Goal: Task Accomplishment & Management: Complete application form

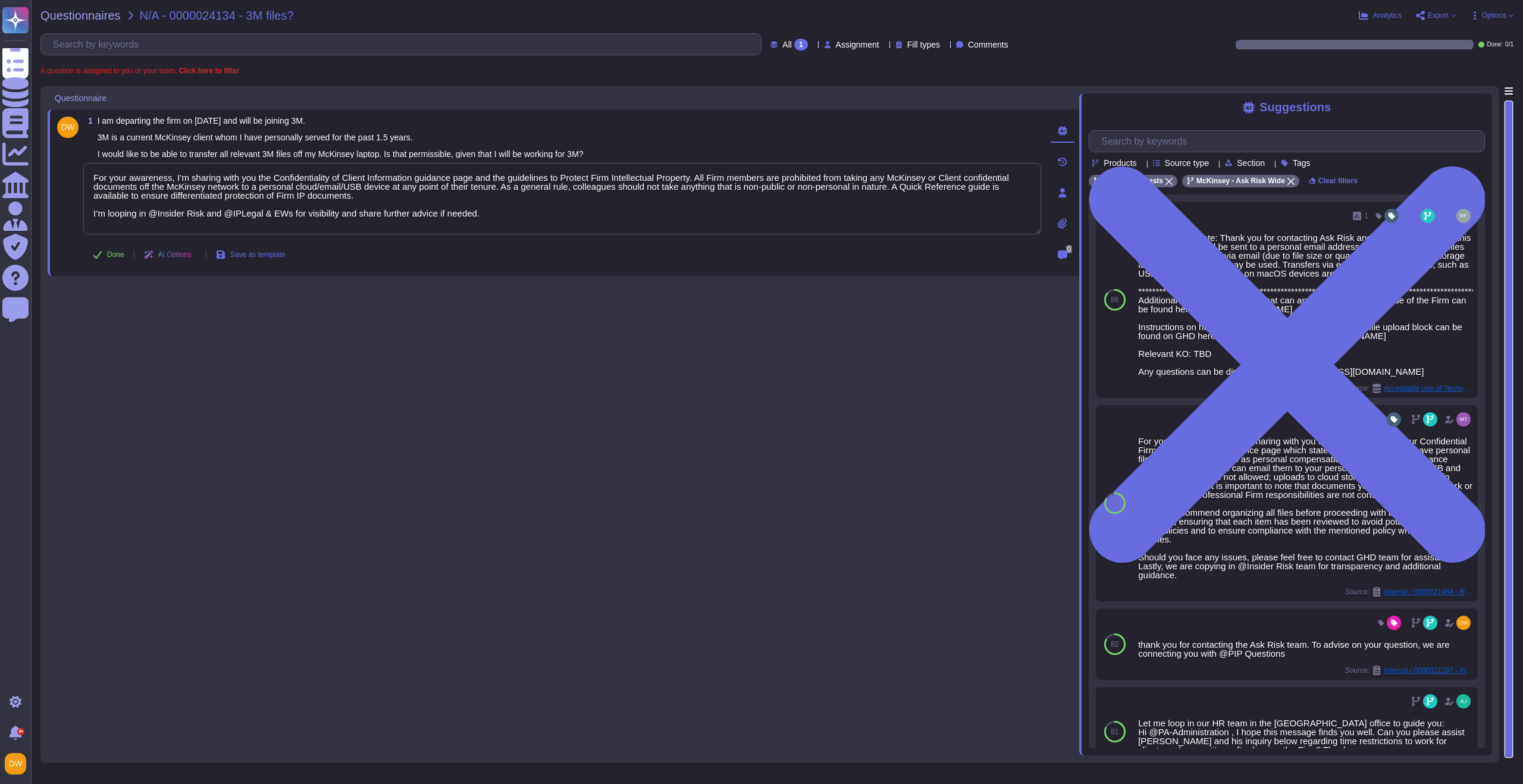
type textarea "For your awareness, I’m sharing with you the Confidentiality of Client Informat…"
click at [254, 301] on div "1 I am departing the firm on [DATE] and will be joining 3M. 3M is a current McK…" at bounding box center [563, 421] width 1032 height 669
click at [116, 253] on span "Done" at bounding box center [115, 255] width 18 height 7
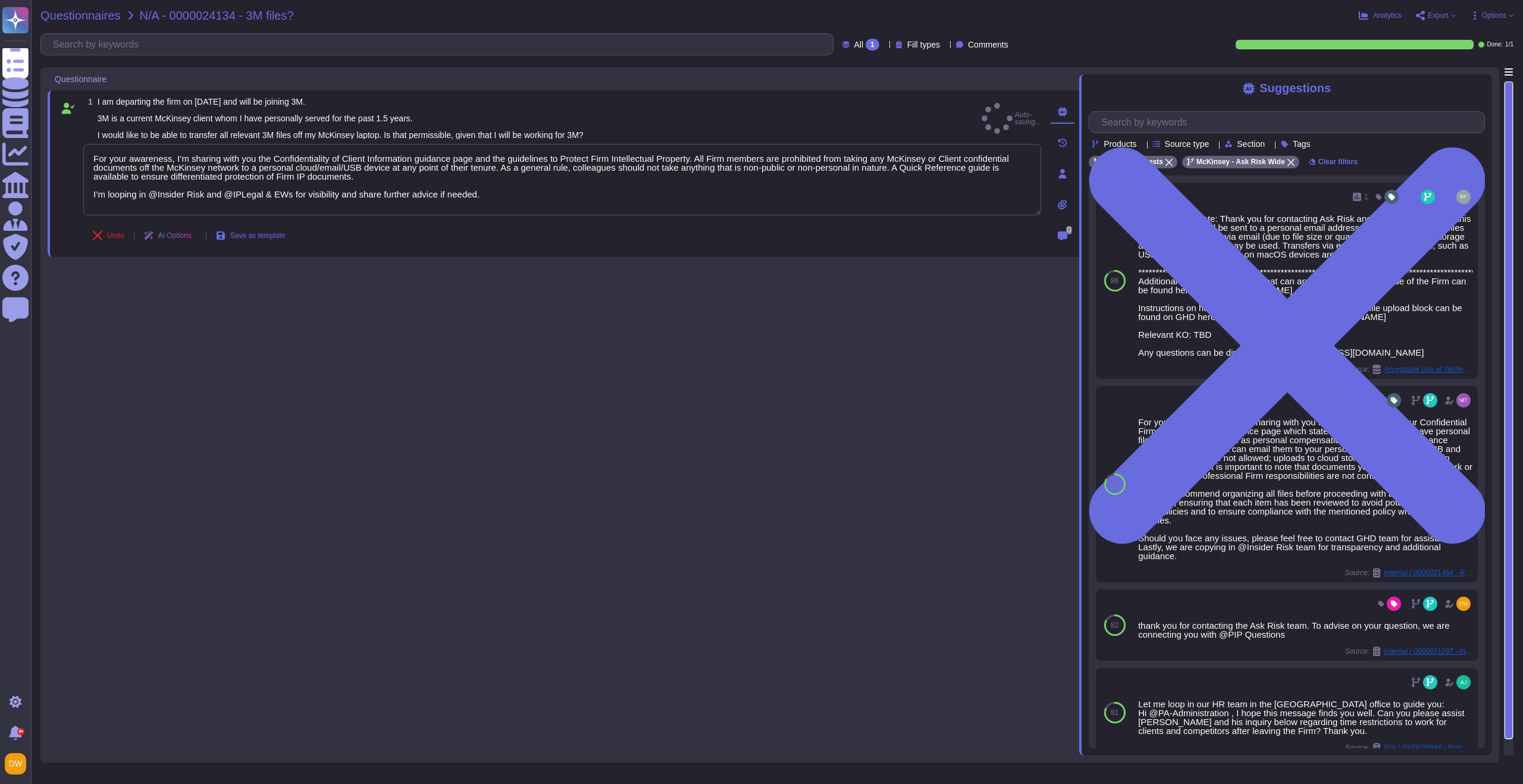
click at [71, 15] on span "Questionnaires" at bounding box center [80, 15] width 80 height 12
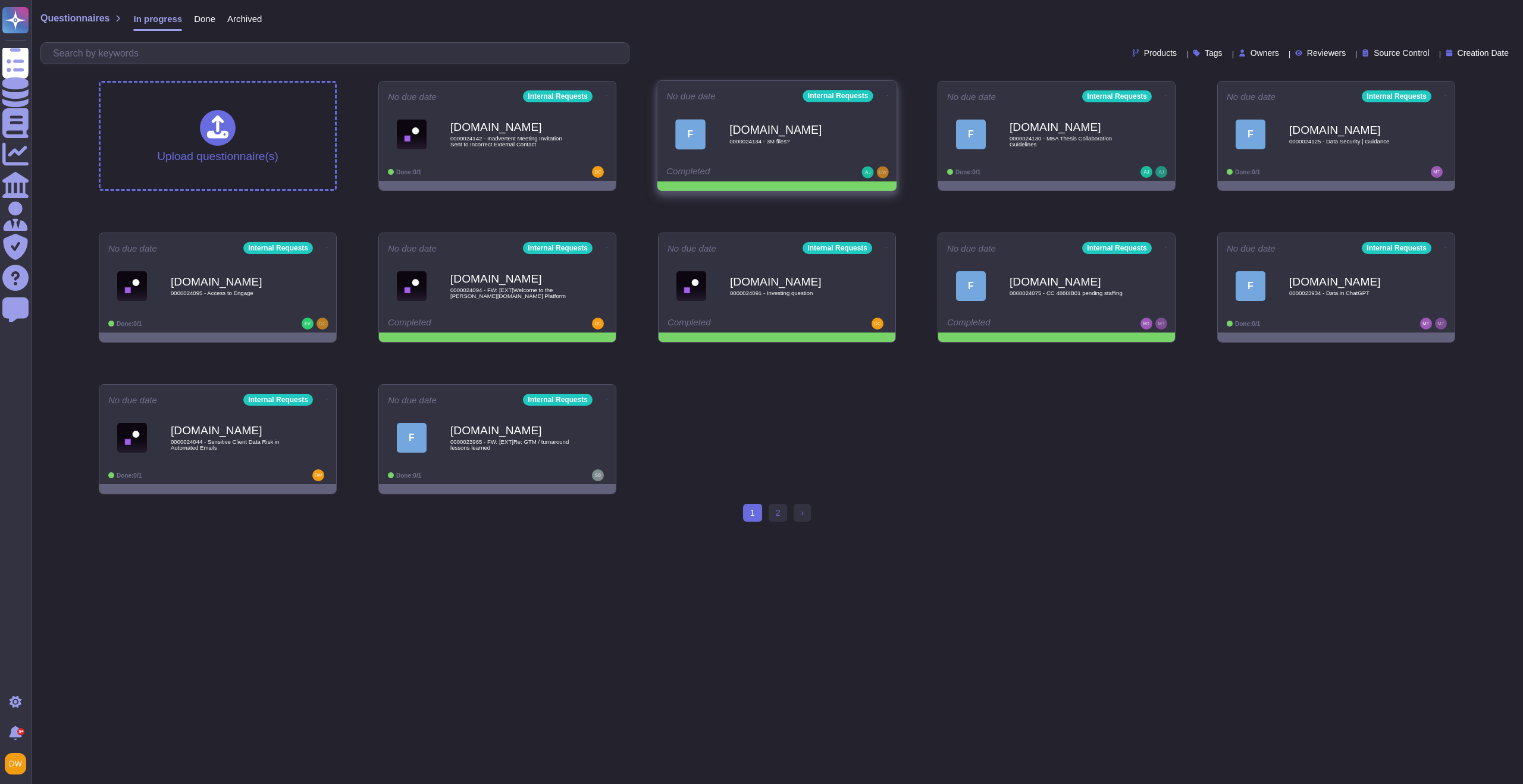
click at [886, 94] on icon at bounding box center [887, 95] width 2 height 3
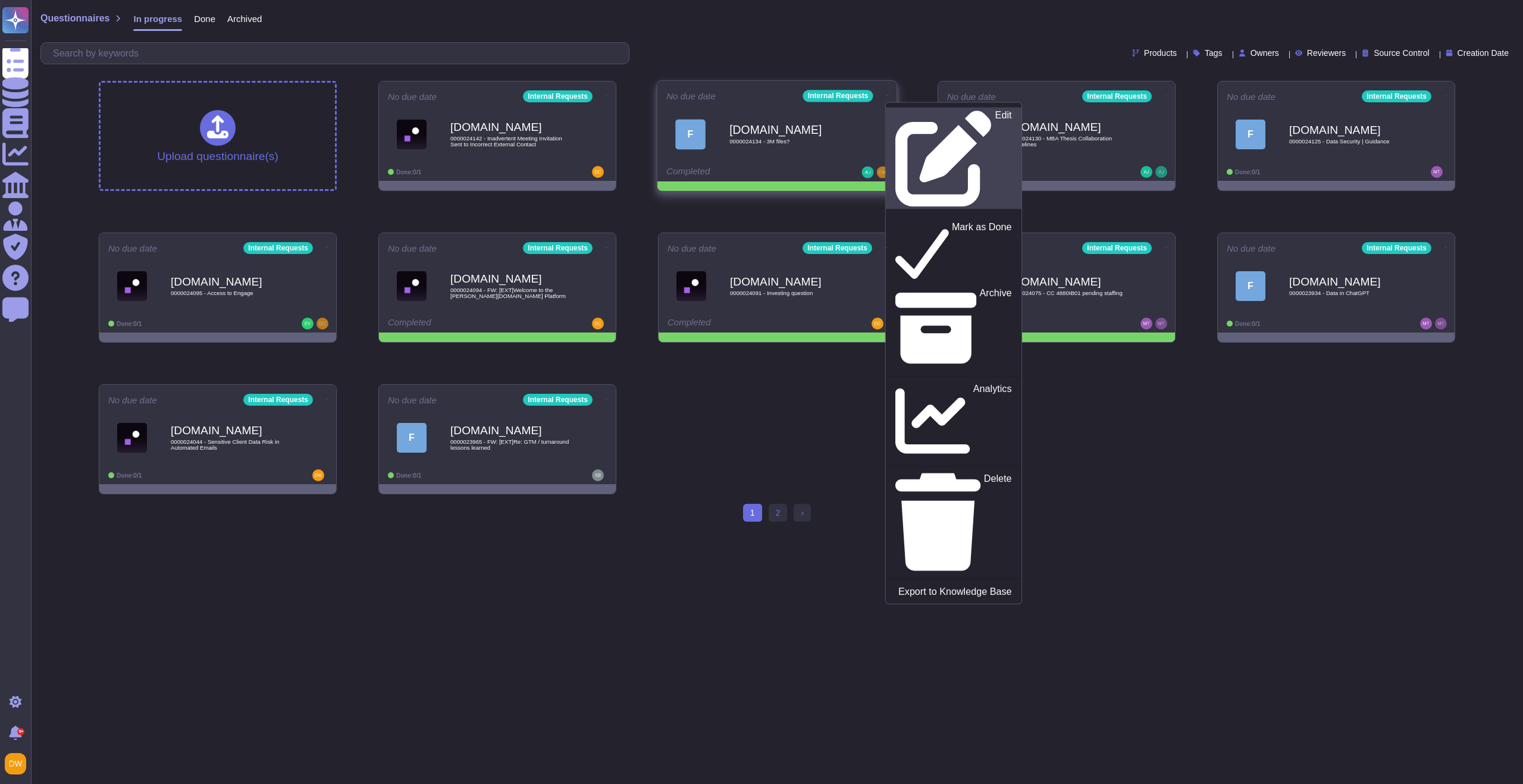
click at [896, 119] on icon at bounding box center [944, 158] width 96 height 96
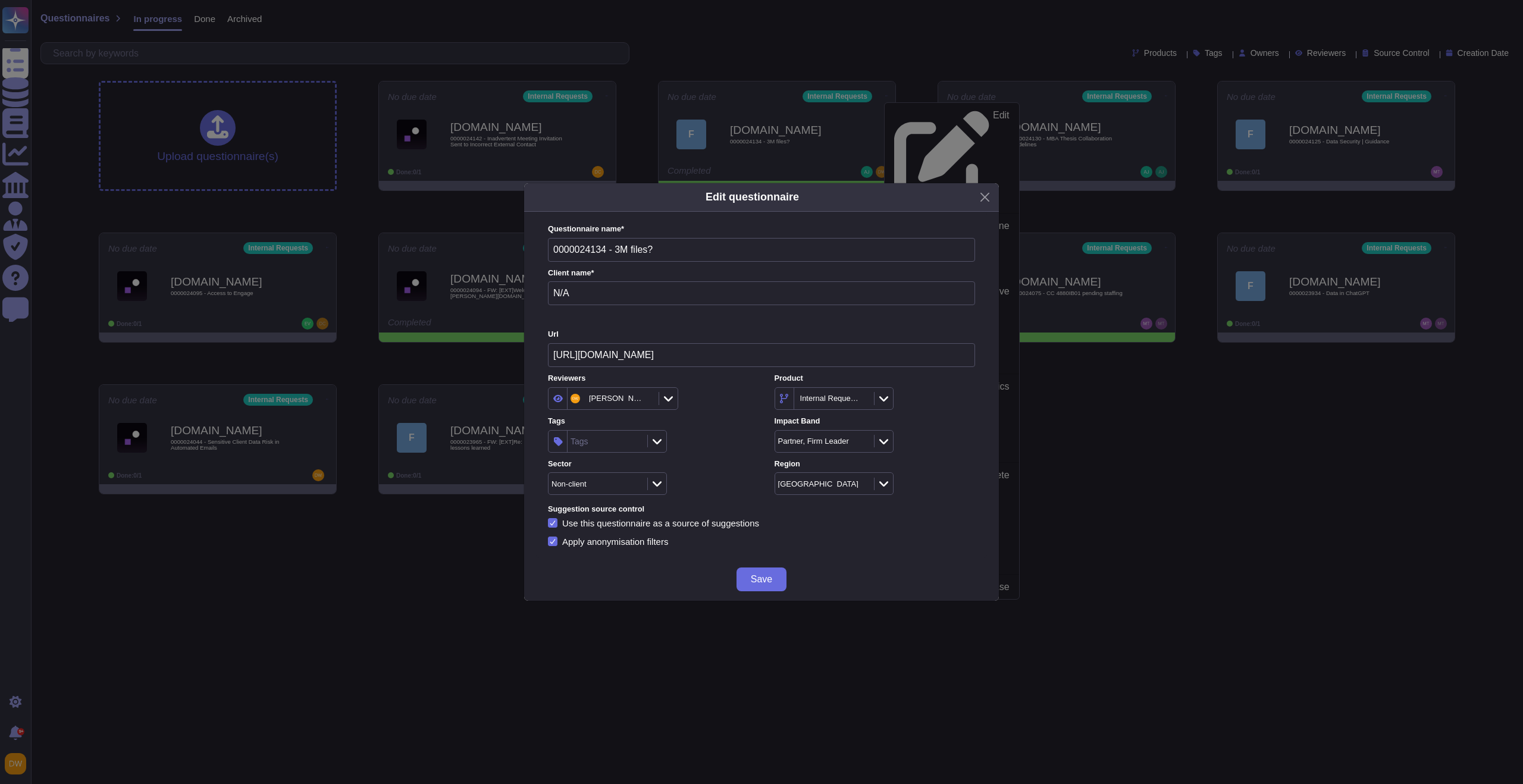
click at [604, 448] on div "Tags" at bounding box center [606, 441] width 77 height 21
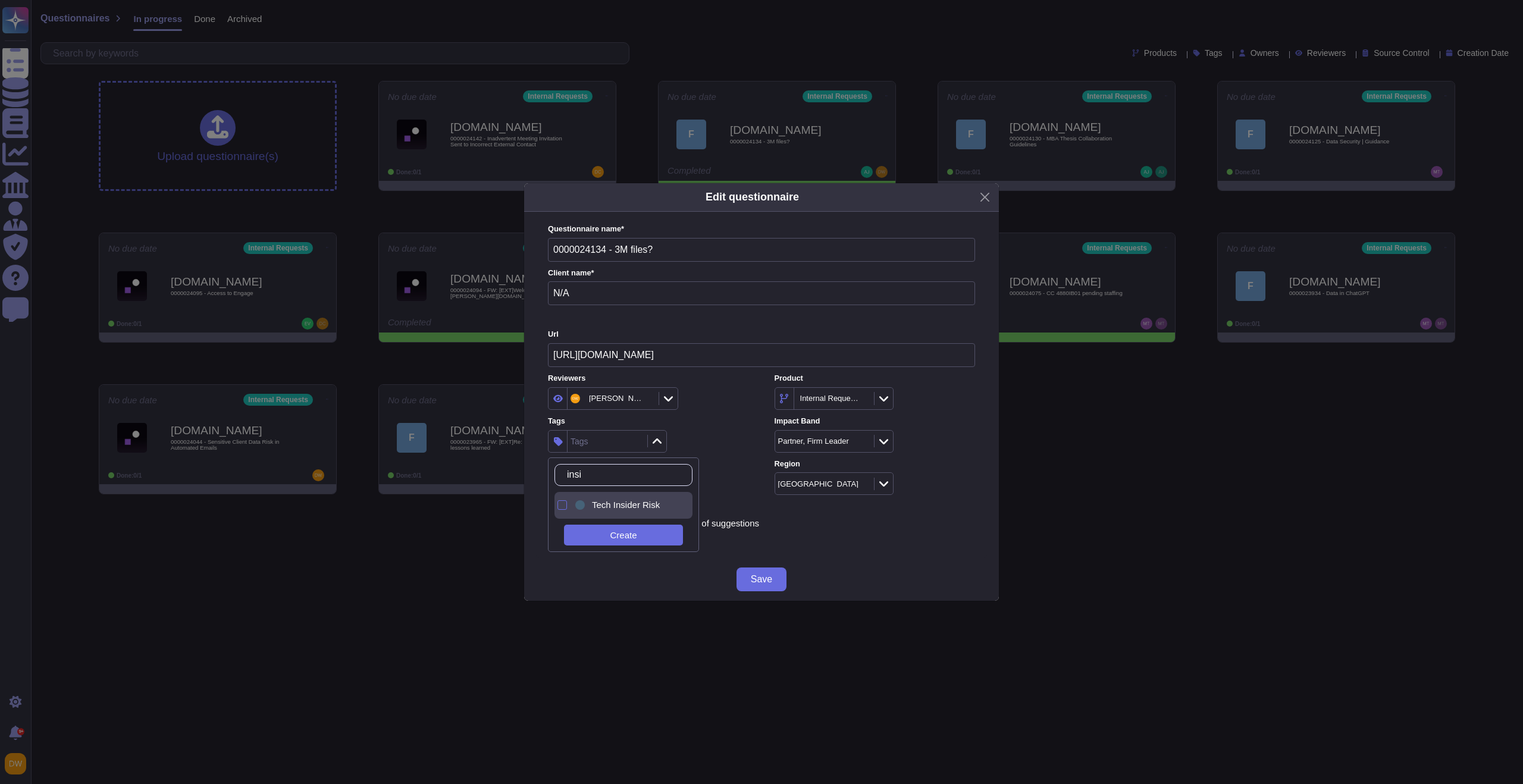
click at [623, 504] on span "Tech Insider Risk" at bounding box center [626, 505] width 68 height 11
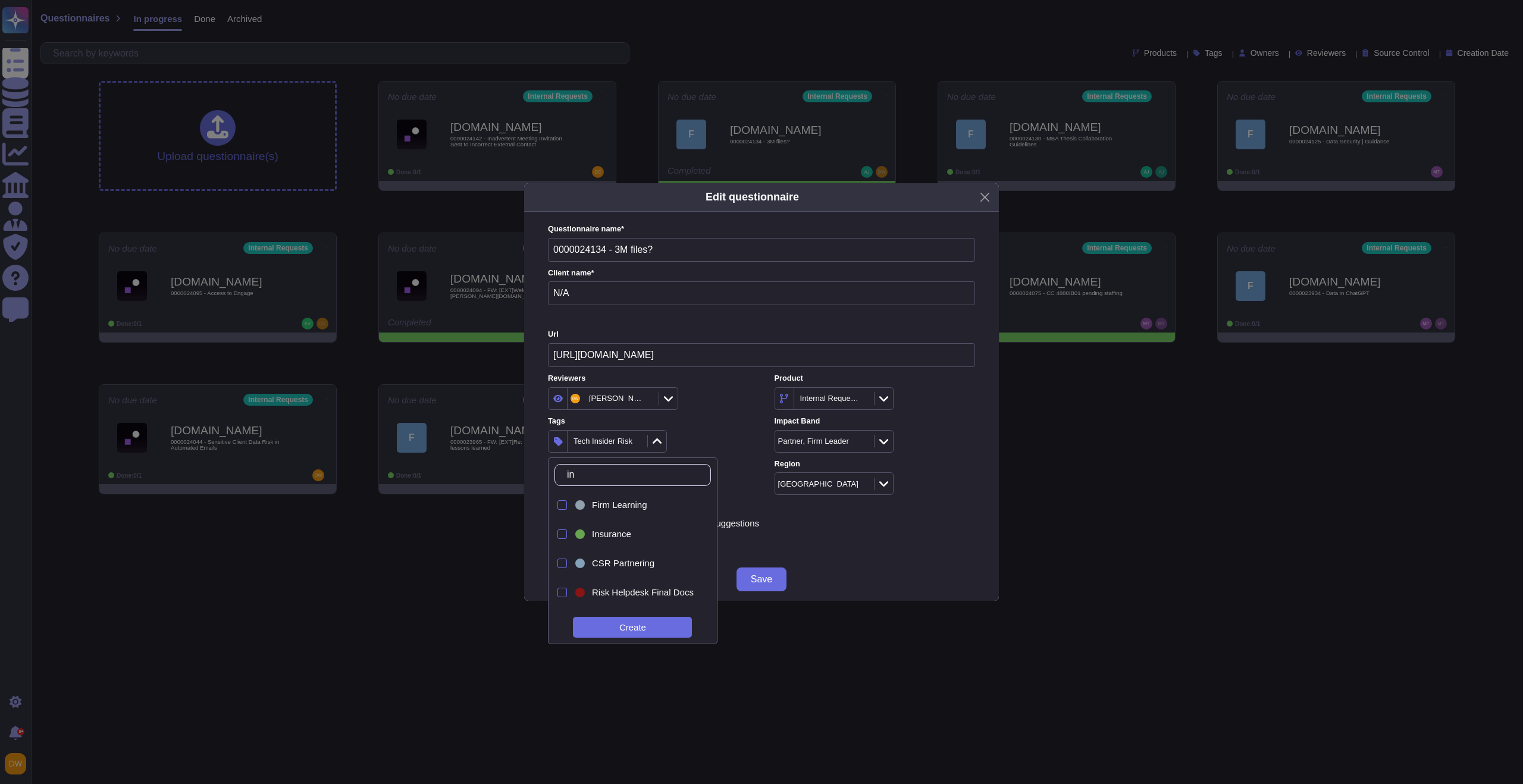
type input "i"
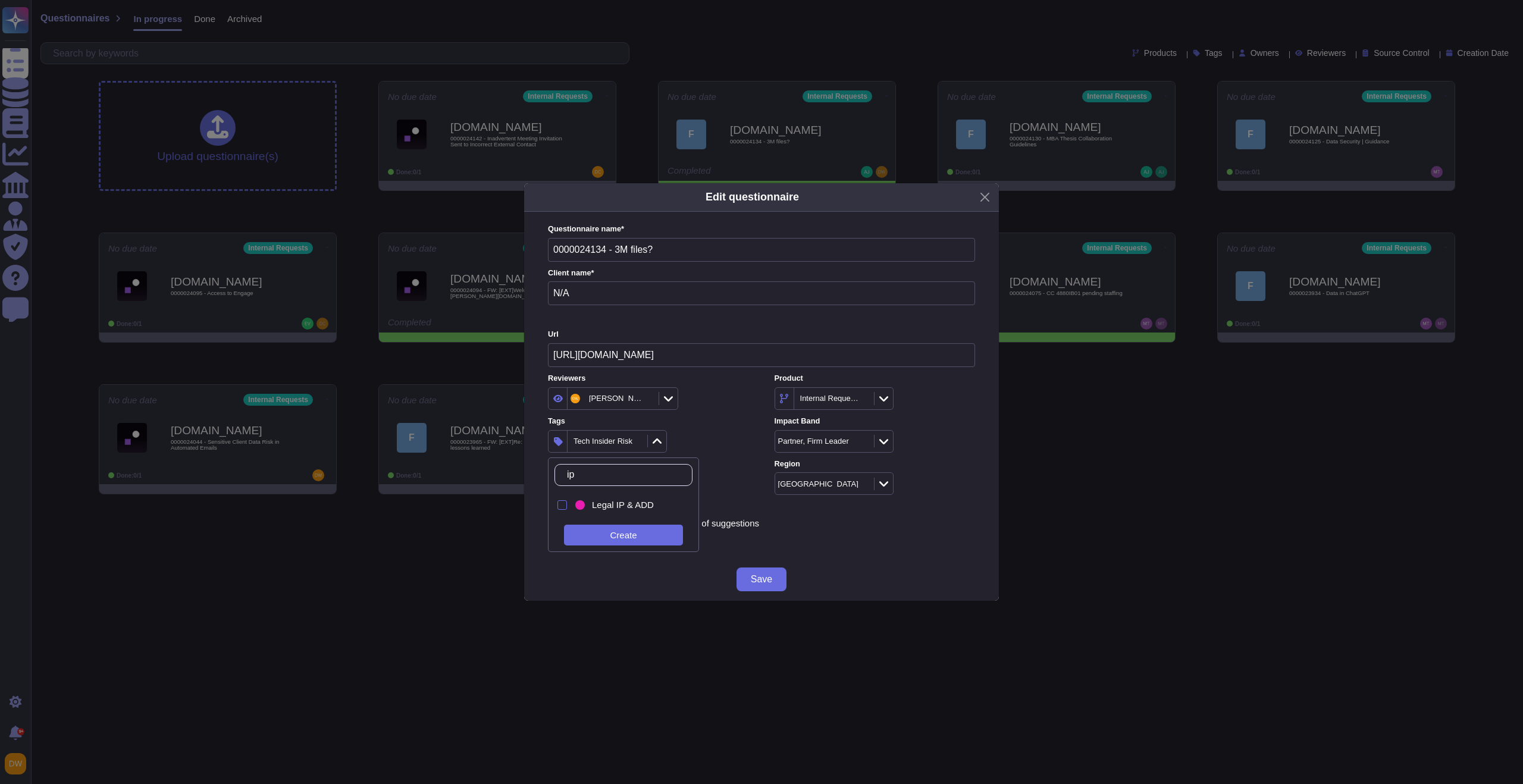
type input "ip"
click at [625, 501] on span "Legal IP & ADD" at bounding box center [623, 505] width 62 height 11
click at [701, 437] on div "2 items selected" at bounding box center [648, 441] width 201 height 23
click at [587, 442] on div "2 items selected" at bounding box center [598, 441] width 56 height 8
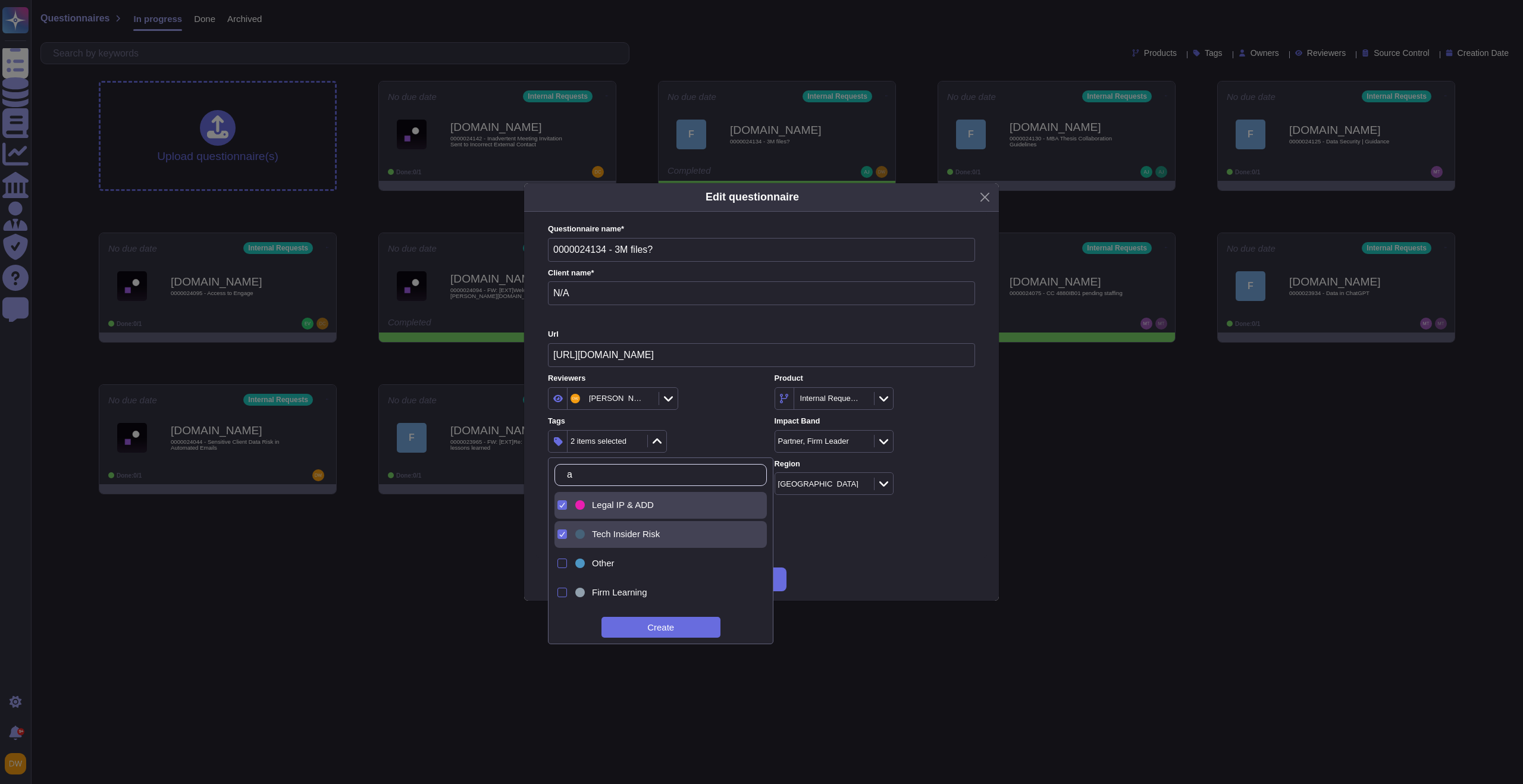
type input "as"
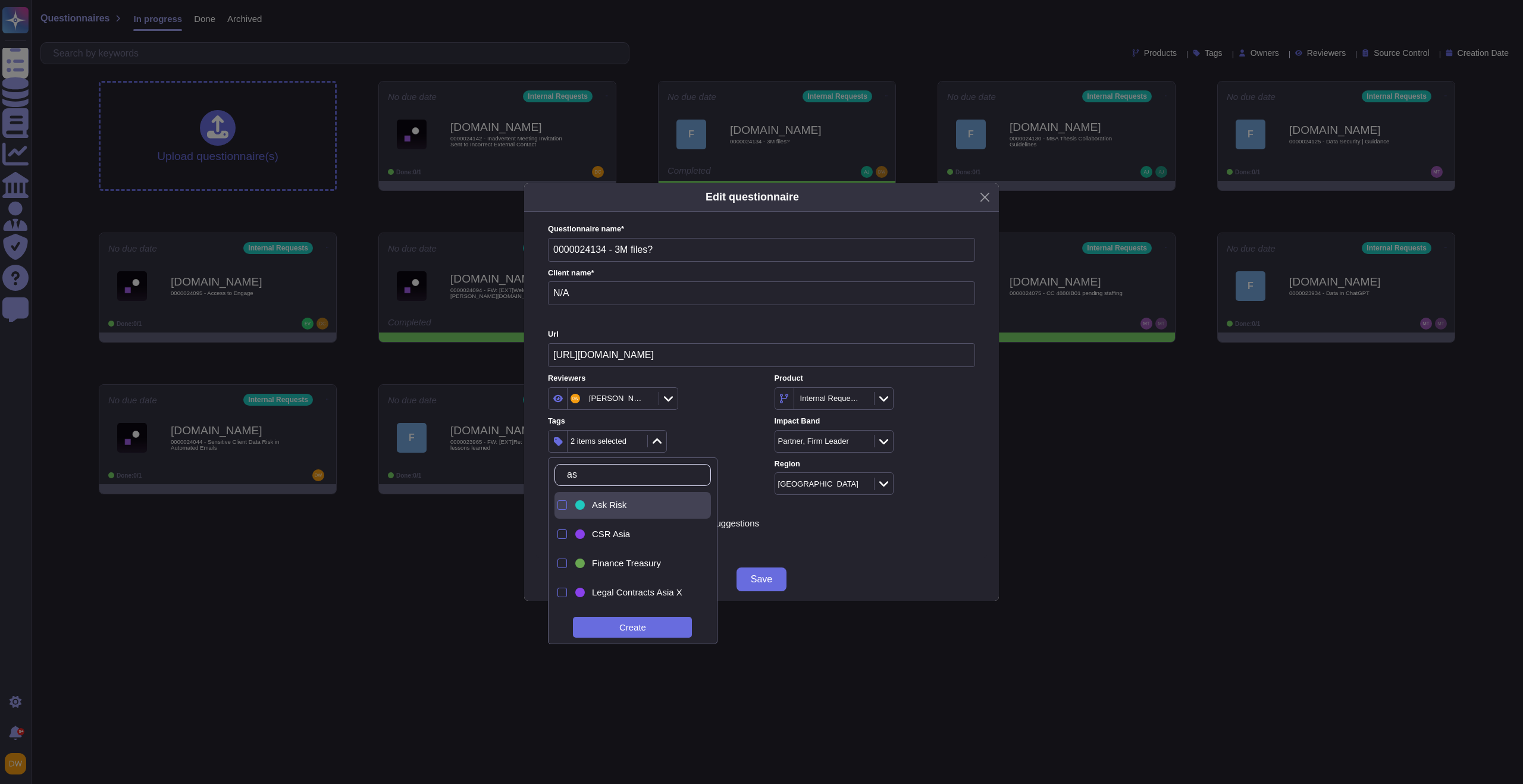
click at [606, 505] on span "Ask Risk" at bounding box center [609, 505] width 35 height 11
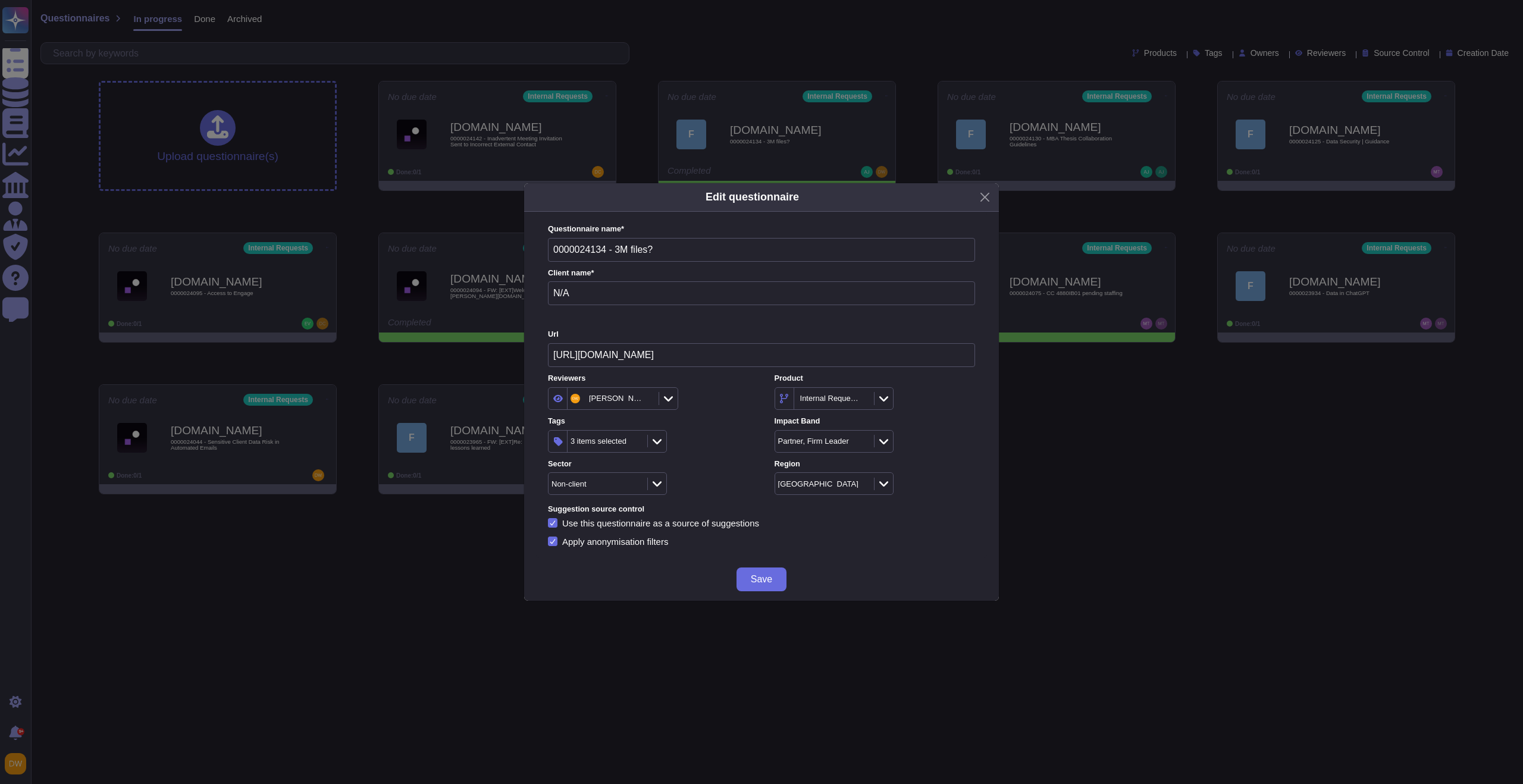
click at [726, 416] on div "Tags 3 items selected" at bounding box center [648, 434] width 201 height 37
click at [758, 579] on span "Save" at bounding box center [761, 579] width 21 height 10
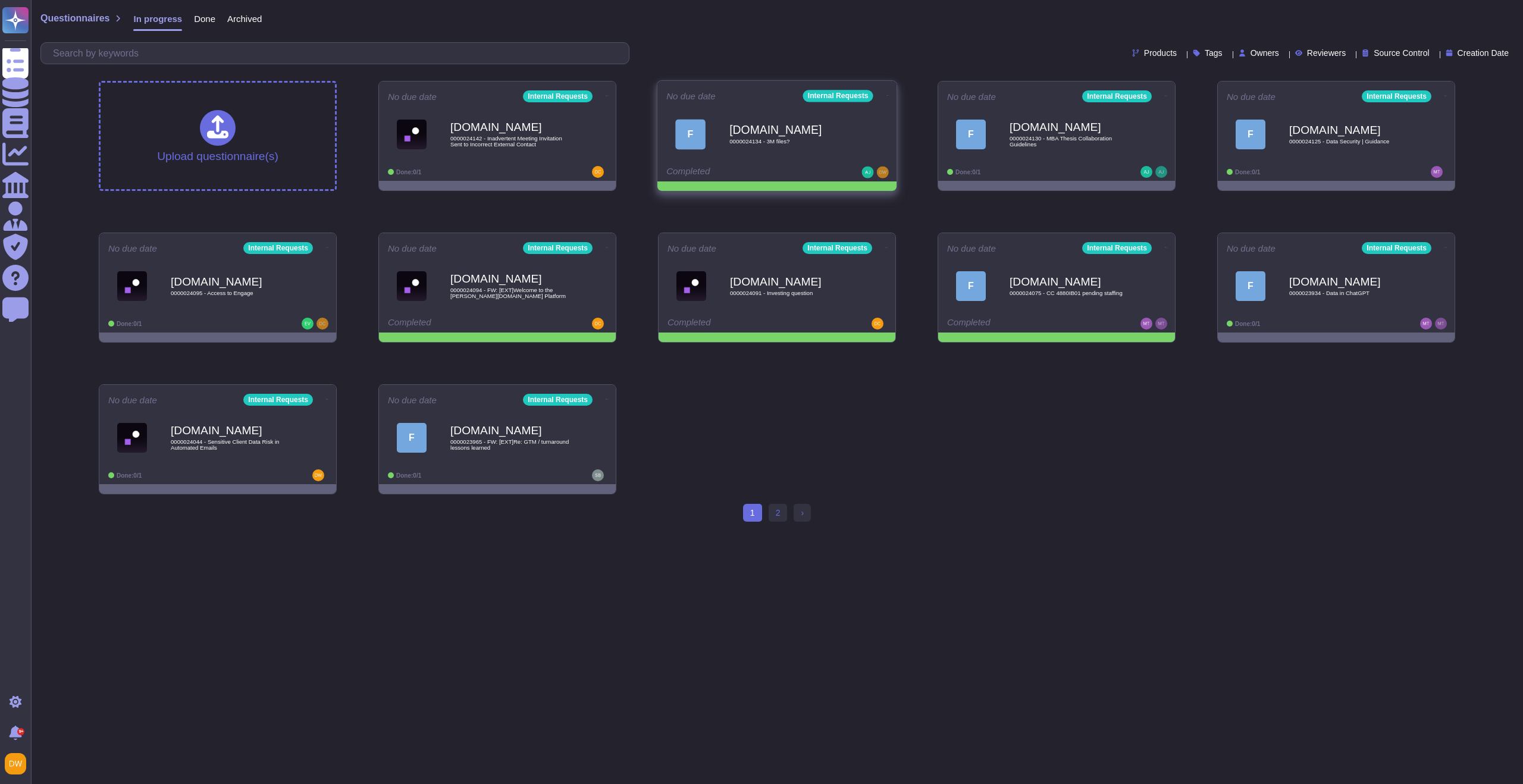
click at [886, 95] on icon at bounding box center [887, 95] width 2 height 1
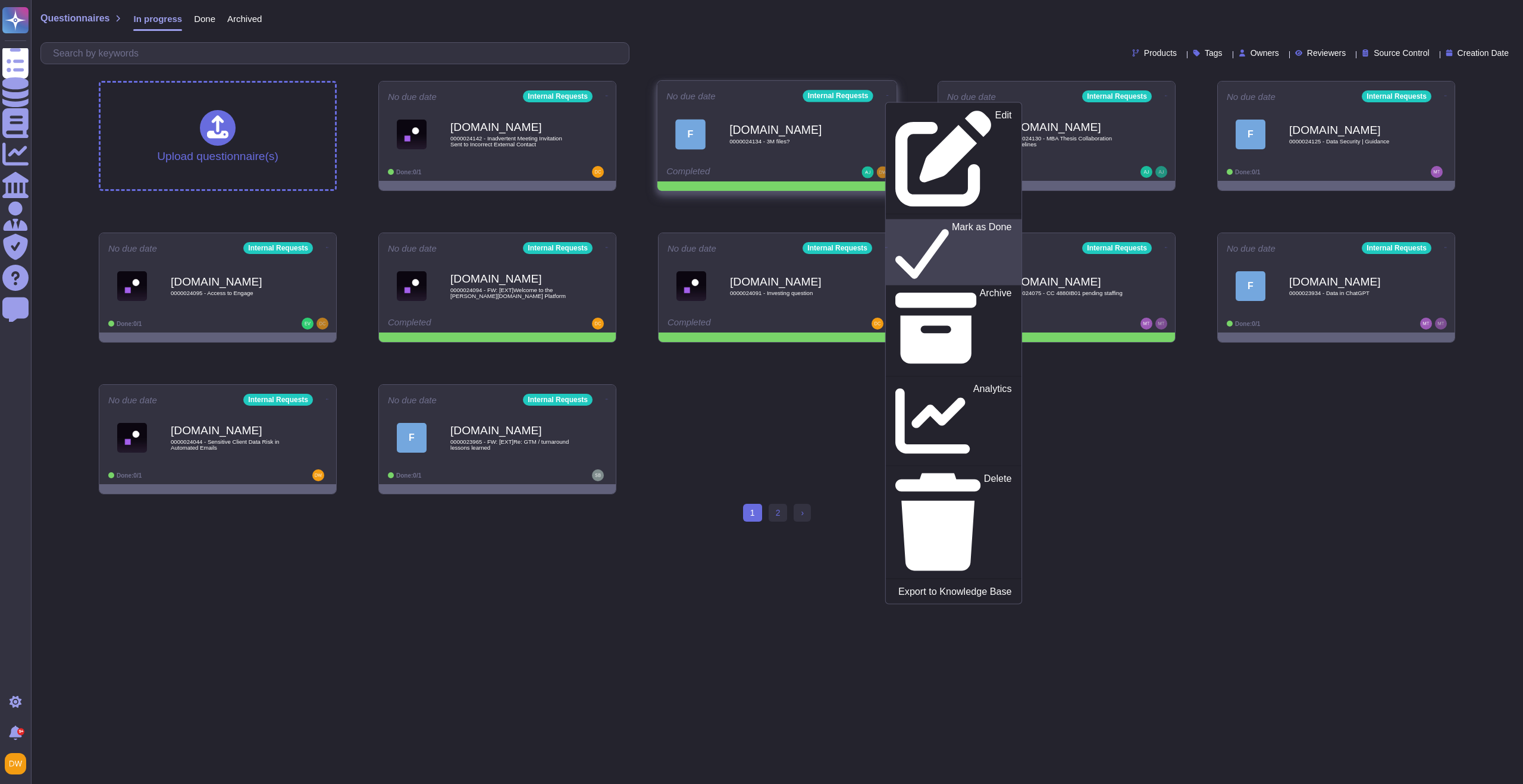
click at [952, 222] on p "Mark as Done" at bounding box center [982, 252] width 60 height 61
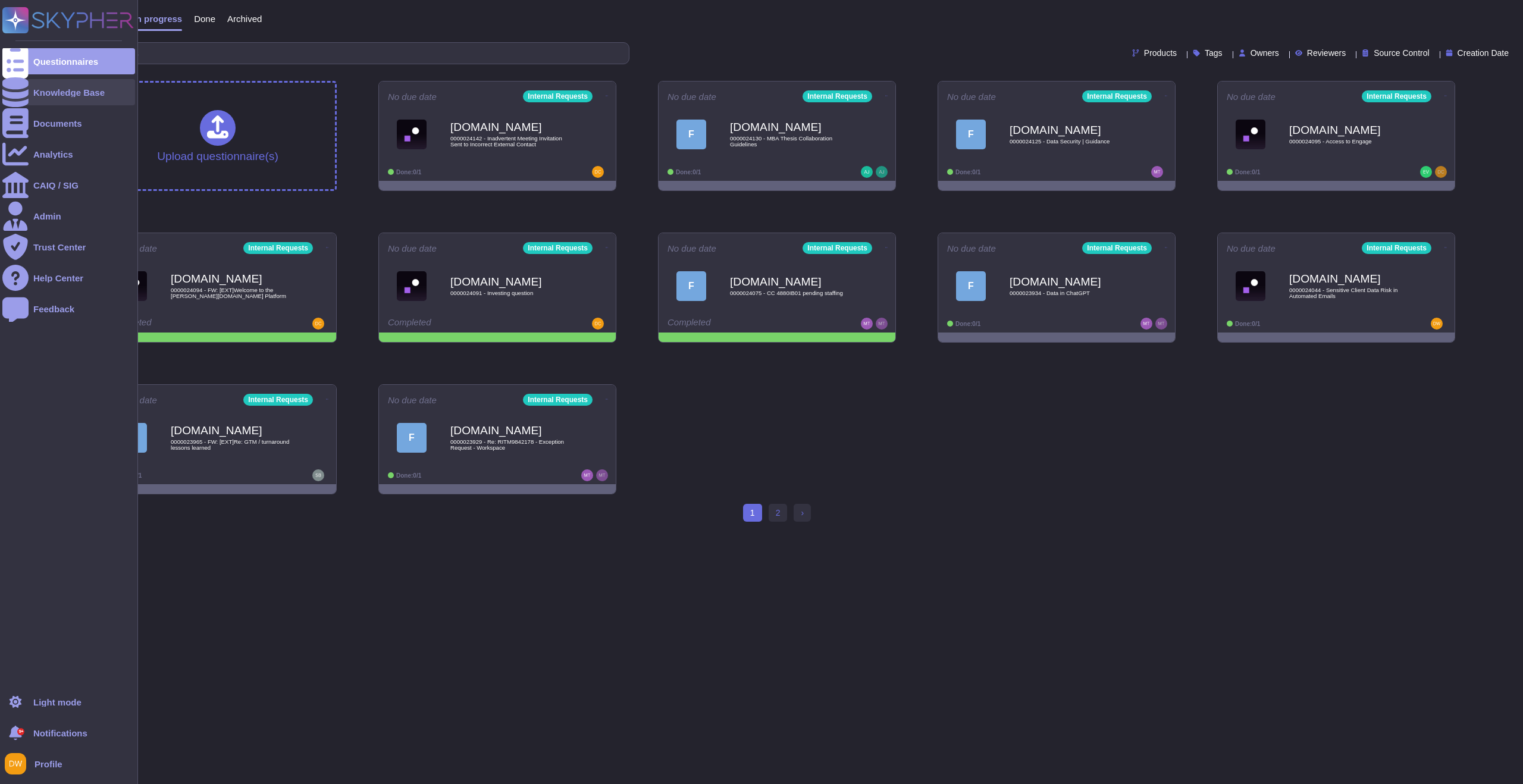
click at [67, 90] on div "Knowledge Base" at bounding box center [68, 92] width 71 height 9
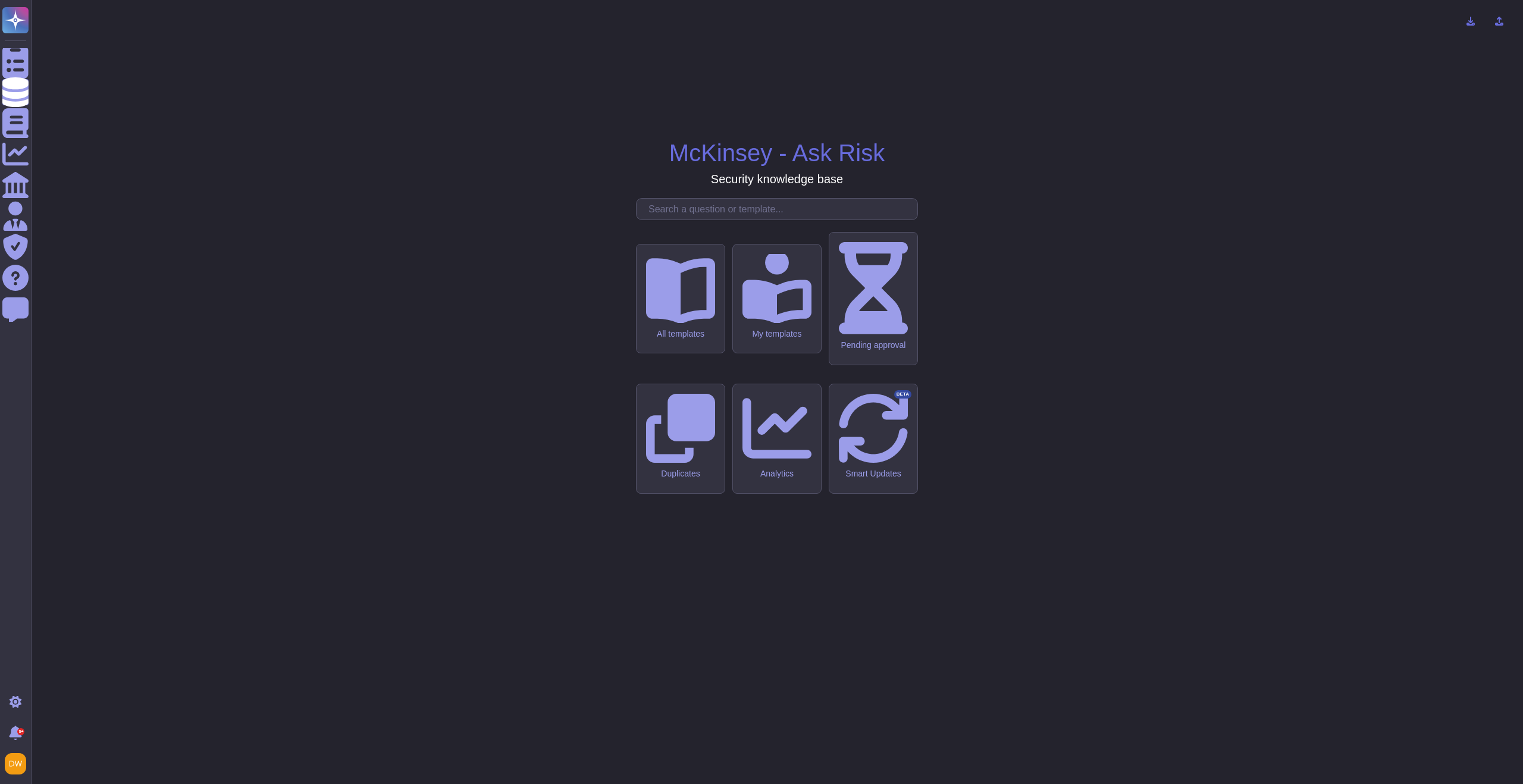
click at [689, 220] on input "text" at bounding box center [779, 209] width 275 height 21
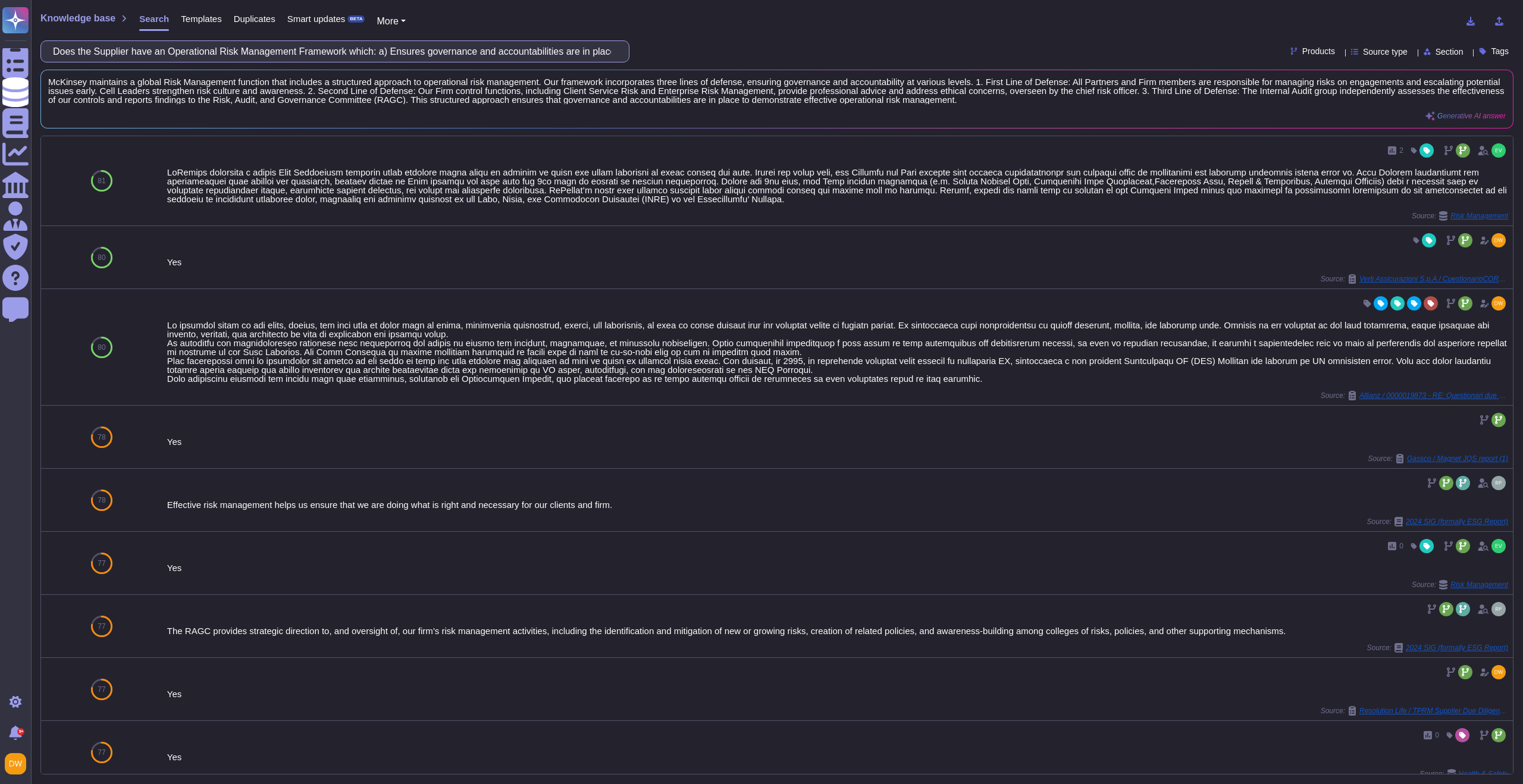
click at [244, 54] on input "Does the Supplier have an Operational Risk Management Framework which: a) Ensur…" at bounding box center [332, 51] width 570 height 21
paste input "Inspect the Supplier's Operational Risk Management Framework policy"
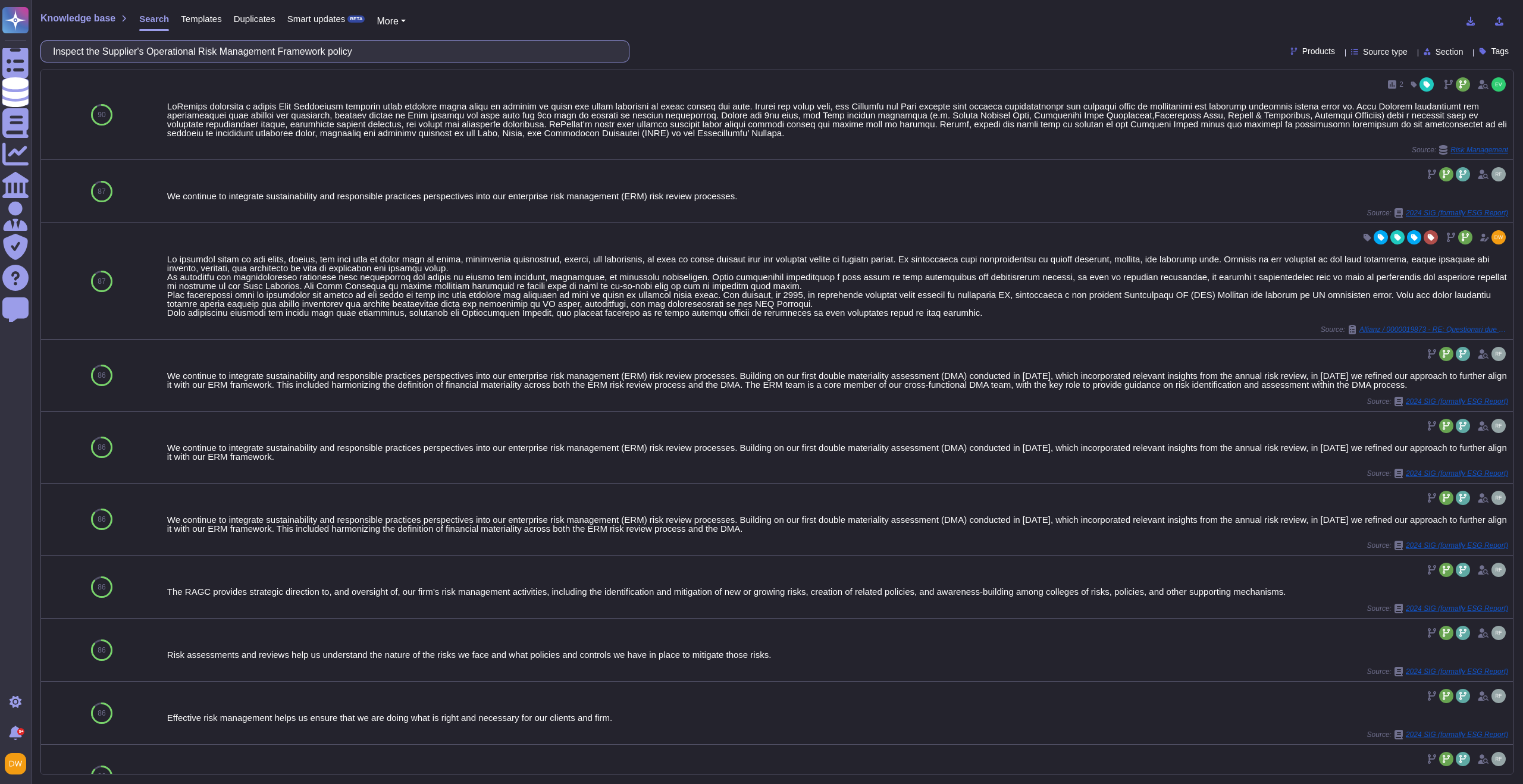
click at [285, 53] on input "Inspect the Supplier's Operational Risk Management Framework policy" at bounding box center [332, 51] width 570 height 21
click at [286, 53] on input "Inspect the Supplier's Operational Risk Management Framework policy" at bounding box center [332, 51] width 570 height 21
paste input "Does the Supplier have an Operational Risk Management Framework which: a) Ensur…"
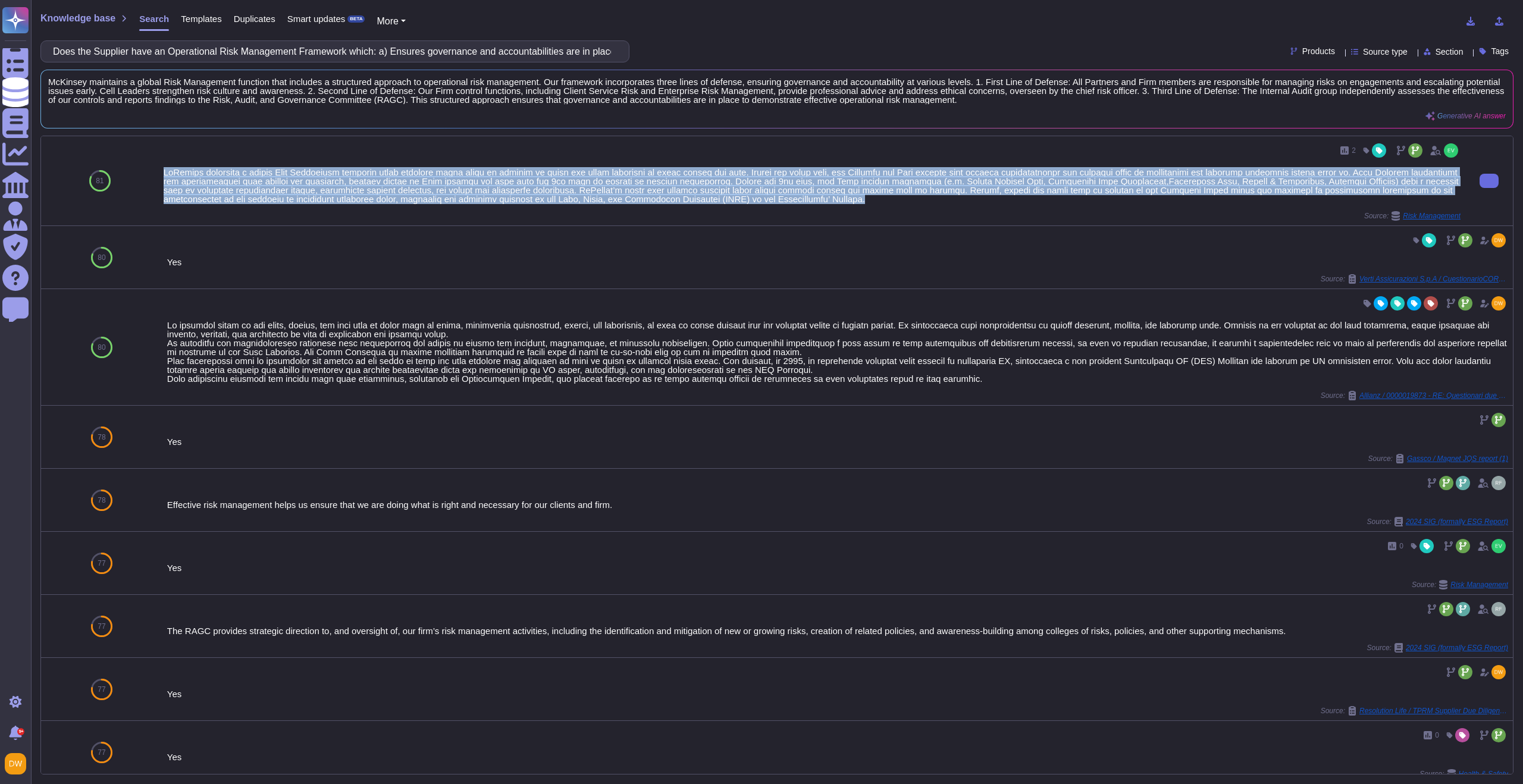
drag, startPoint x: 164, startPoint y: 171, endPoint x: 908, endPoint y: 201, distance: 744.6
click at [908, 201] on div at bounding box center [812, 185] width 1297 height 36
copy div "LoRemips dolorsita c adipis Elit Seddoeiusm temporin utlab etdolore magna aliqu…"
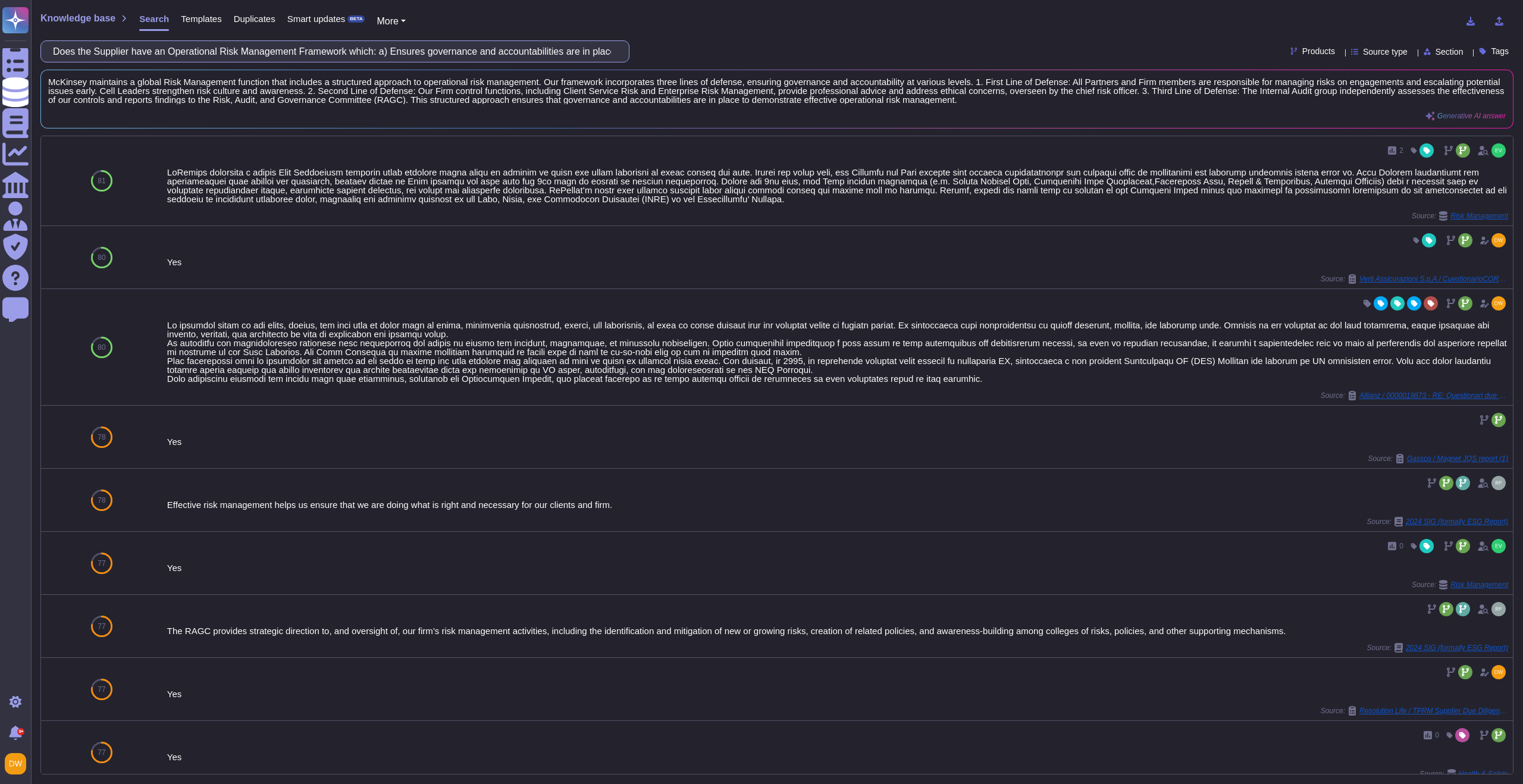
click at [269, 56] on input "Does the Supplier have an Operational Risk Management Framework which: a) Ensur…" at bounding box center [332, 51] width 570 height 21
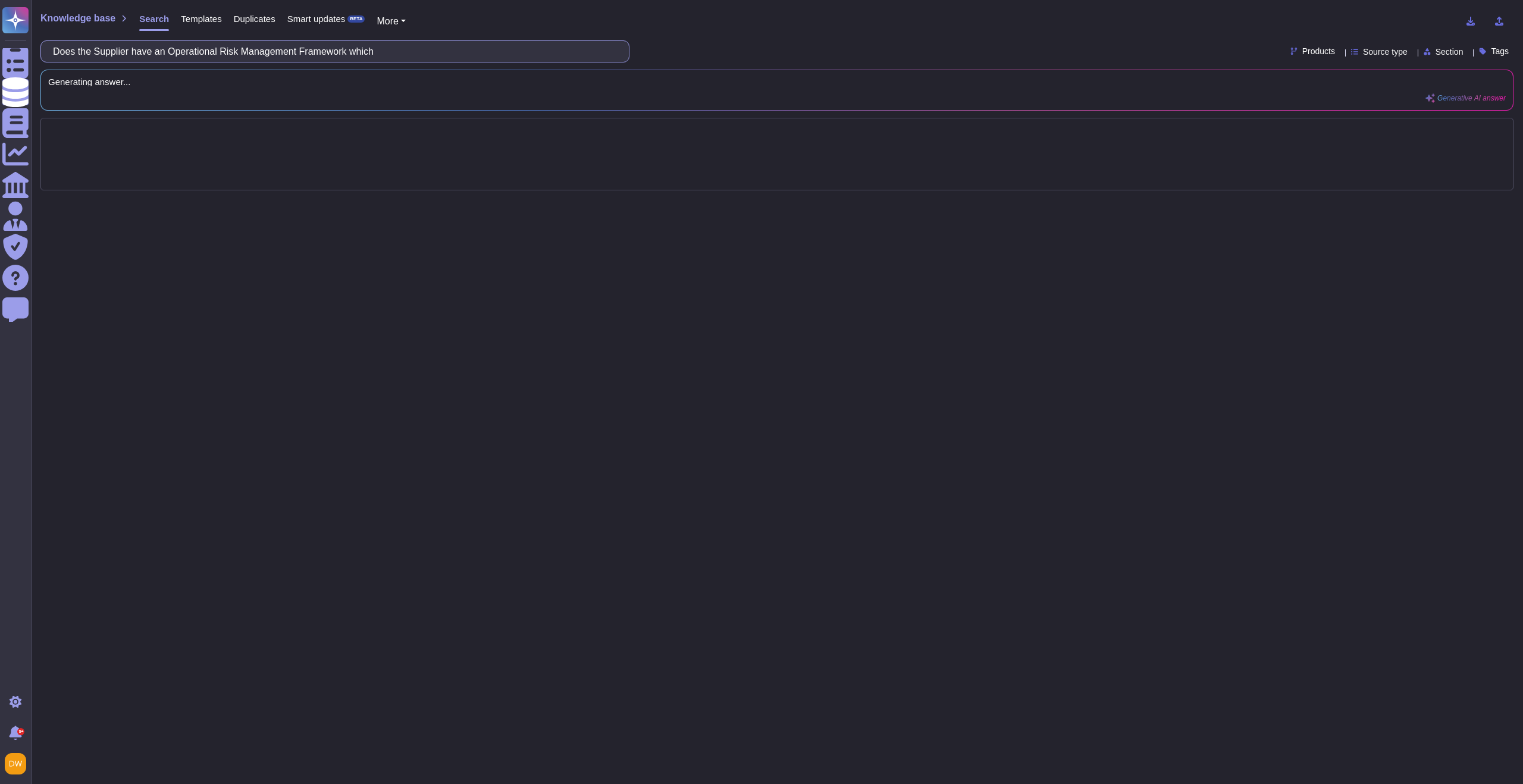
paste input "Defines Risk Management Principles including a definition of Operational Risk"
type input "Does the Supplier have an Operational Risk Management Framework which Defines R…"
